Goal: Navigation & Orientation: Find specific page/section

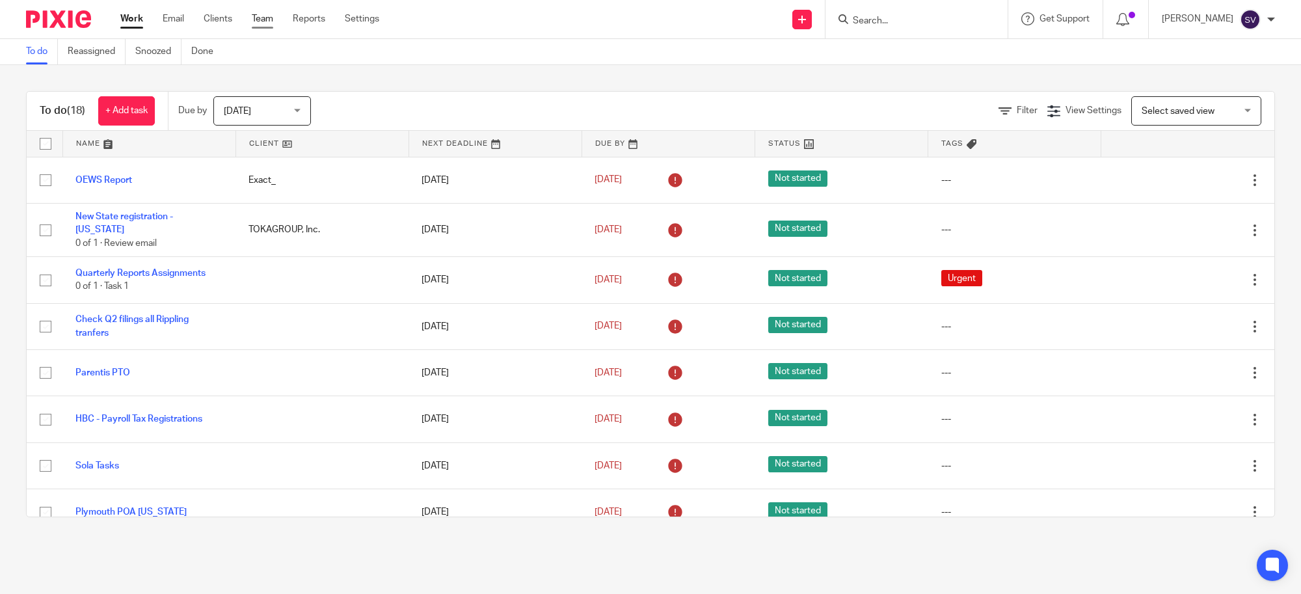
click at [271, 16] on link "Team" at bounding box center [262, 18] width 21 height 13
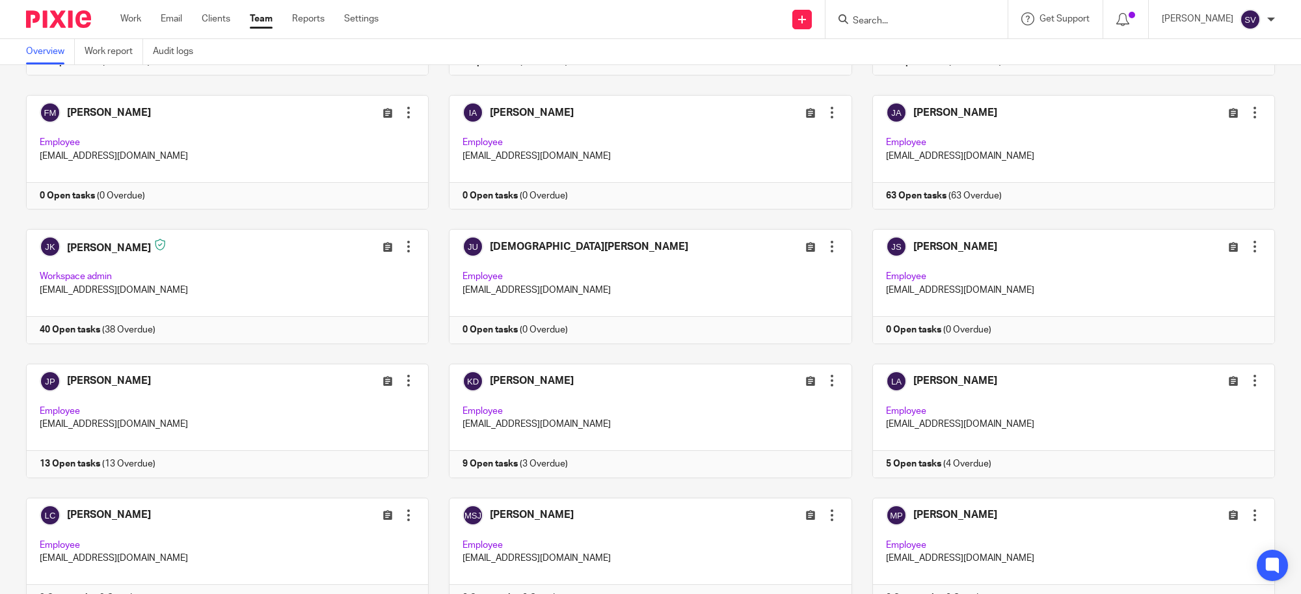
scroll to position [1057, 0]
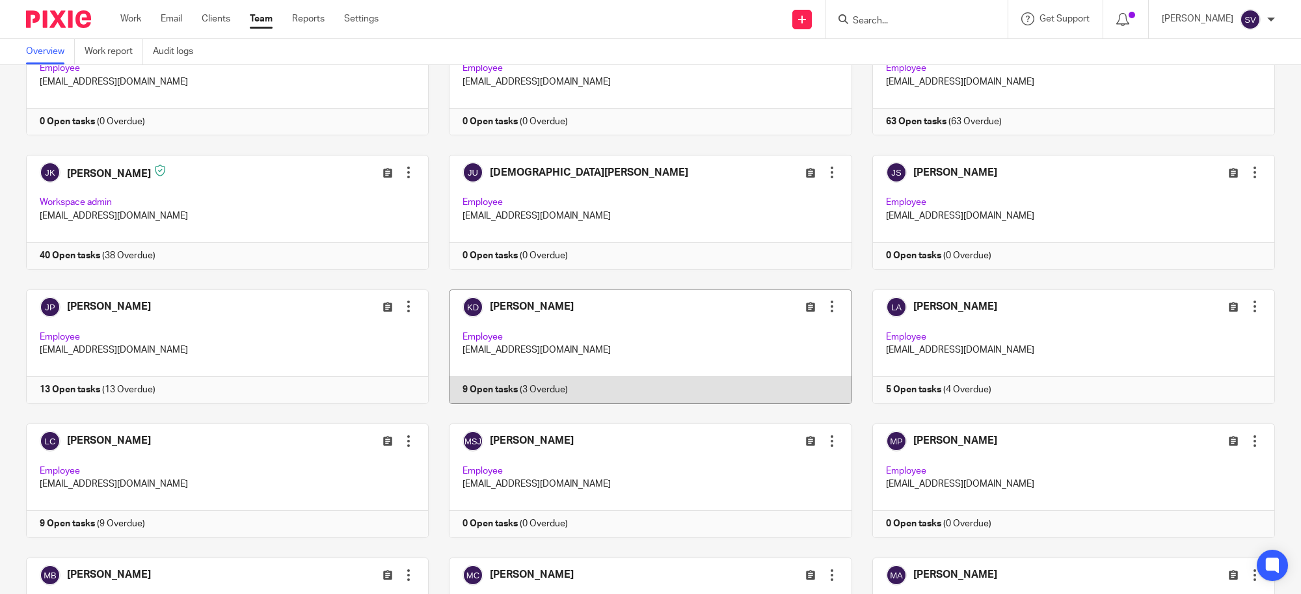
click at [594, 302] on link at bounding box center [640, 346] width 423 height 114
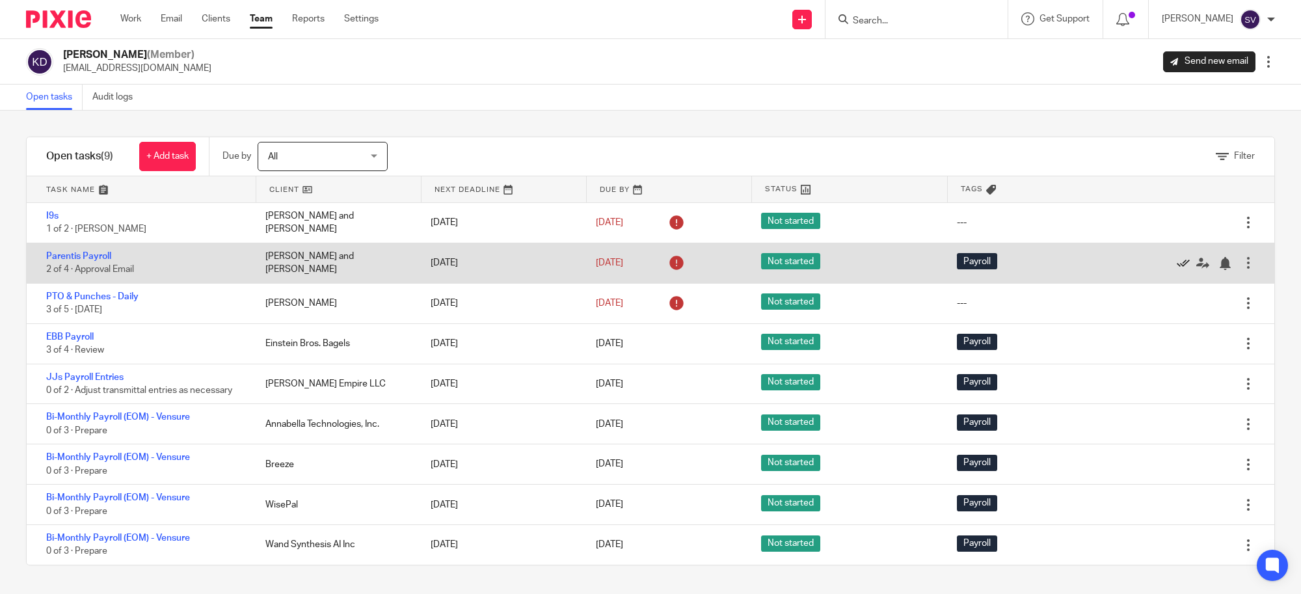
click at [1177, 262] on icon at bounding box center [1183, 263] width 13 height 13
